Goal: Task Accomplishment & Management: Manage account settings

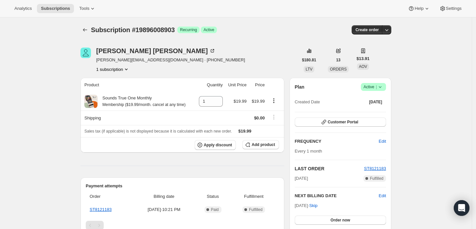
click at [381, 86] on icon at bounding box center [380, 87] width 3 height 2
click at [369, 110] on span "Cancel subscription" at bounding box center [376, 110] width 37 height 5
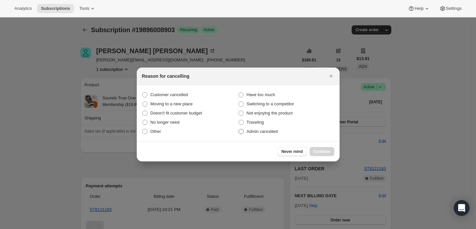
drag, startPoint x: 275, startPoint y: 133, endPoint x: 307, endPoint y: 147, distance: 35.6
click at [274, 133] on span "Admin cancelled" at bounding box center [262, 131] width 31 height 5
click at [239, 129] on input "Admin cancelled" at bounding box center [239, 129] width 0 height 0
radio input "true"
click at [327, 147] on button "Continue" at bounding box center [322, 151] width 25 height 9
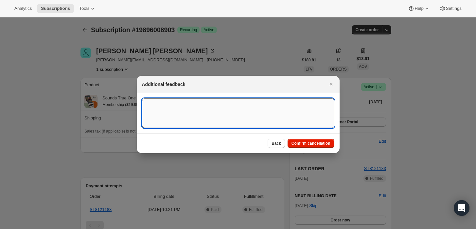
click at [277, 121] on textarea ":rbj:" at bounding box center [238, 112] width 193 height 29
type textarea "Customer requested cancellation."
click at [325, 142] on span "Confirm cancellation" at bounding box center [311, 142] width 39 height 5
